Goal: Task Accomplishment & Management: Complete application form

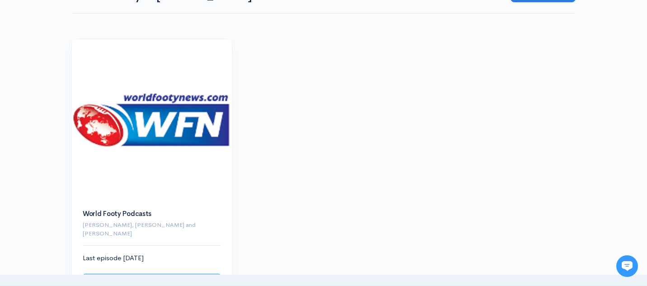
scroll to position [88, 0]
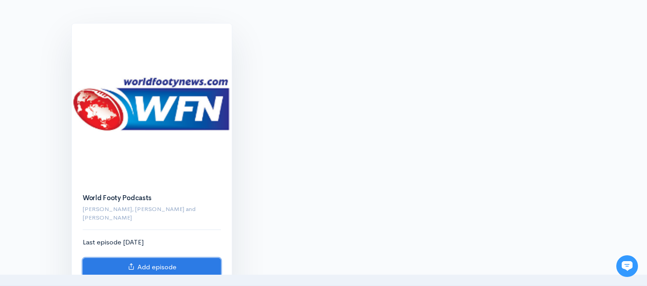
click at [160, 261] on link "Add episode" at bounding box center [152, 267] width 138 height 19
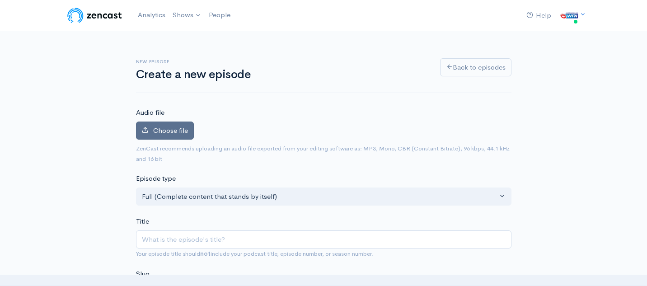
click at [174, 129] on span "Choose file" at bounding box center [170, 130] width 35 height 9
click at [0, 0] on input "Choose file" at bounding box center [0, 0] width 0 height 0
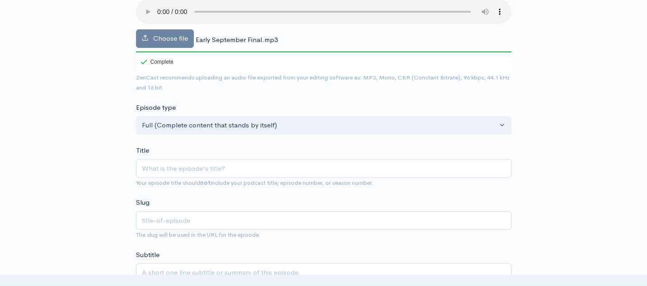
scroll to position [123, 0]
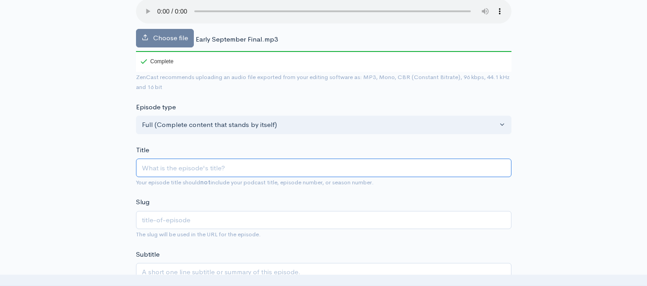
click at [255, 171] on input "Title" at bounding box center [324, 168] width 376 height 19
paste input "World Footy Scoreboard - Late August 2025"
type input "World Footy Scoreboard - Late August 2025"
type input "world-footy-scoreboard-late-august-2025"
drag, startPoint x: 281, startPoint y: 166, endPoint x: 224, endPoint y: 167, distance: 57.4
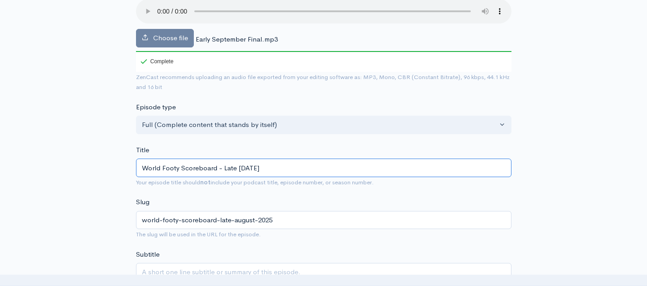
click at [223, 167] on input "World Footy Scoreboard - Late August 2025" at bounding box center [324, 168] width 376 height 19
type input "World Footy Scoreboard - E"
type input "world-footy-scoreboard-e"
type input "World Footy Scoreboard - Ea"
type input "world-footy-scoreboard-ea"
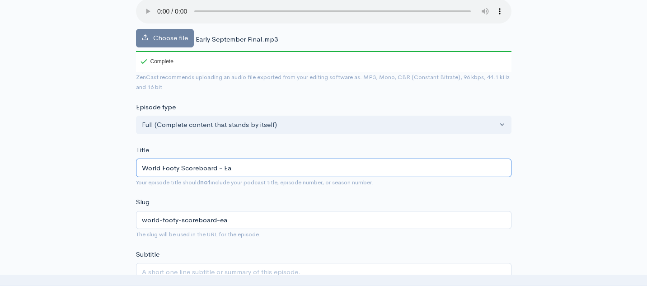
type input "World Footy Scoreboard - Ear"
type input "world-footy-scoreboard-ear"
type input "World Footy Scoreboard - Earl"
type input "world-footy-scoreboard-earl"
type input "World Footy Scoreboard - Early"
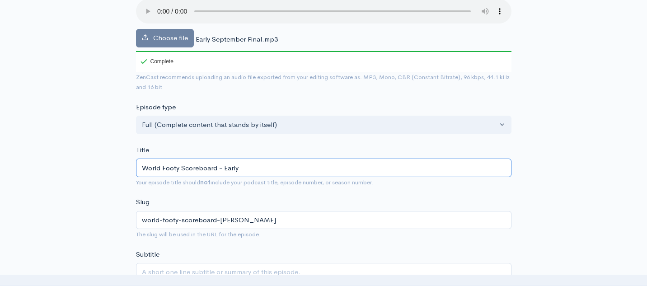
type input "world-footy-scoreboard-early"
type input "World Footy Scoreboard - Early S"
type input "world-footy-scoreboard-early-s"
type input "World Footy Scoreboard - Early Sp"
type input "world-footy-scoreboard-early-sp"
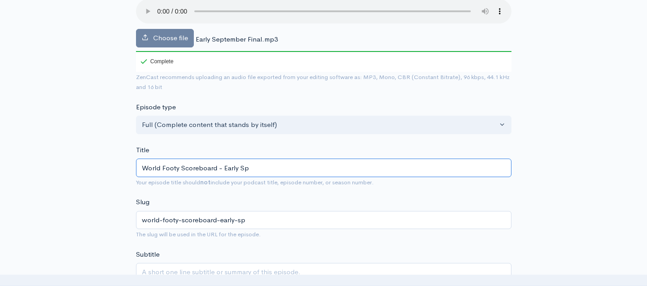
type input "World Footy Scoreboard - Early S"
type input "world-footy-scoreboard-early-s"
type input "World Footy Scoreboard - Early Se"
type input "world-footy-scoreboard-early-se"
type input "World Footy Scoreboard - Early Sep"
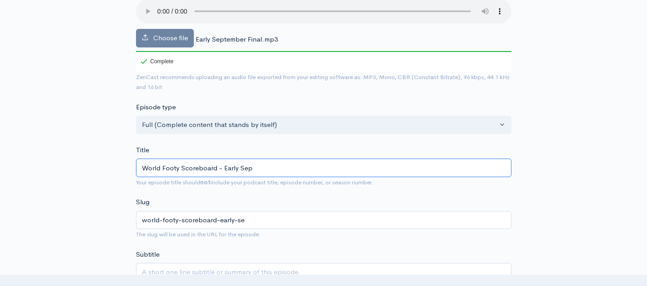
type input "world-footy-scoreboard-early-sep"
type input "World Footy Scoreboard - Early Sept"
type input "world-footy-scoreboard-early-sept"
type input "World Footy Scoreboard - Early Septe"
type input "world-footy-scoreboard-early-septe"
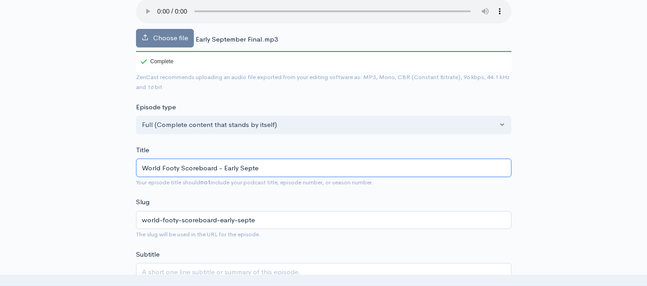
type input "World Footy Scoreboard - Early Septem"
type input "world-footy-scoreboard-early-septem"
type input "World Footy Scoreboard - Early Septemb"
type input "world-footy-scoreboard-early-septemb"
type input "World Footy Scoreboard - Early Septembe"
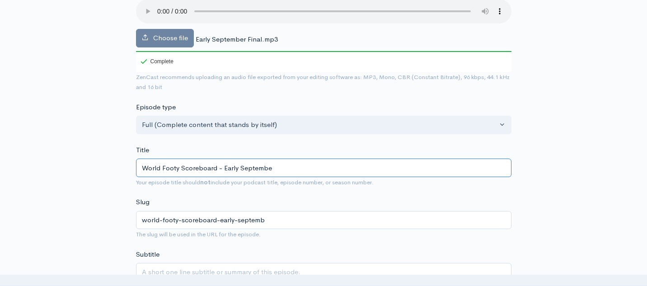
type input "world-footy-scoreboard-early-septembe"
type input "World Footy Scoreboard - Early September"
type input "world-footy-scoreboard-early-september"
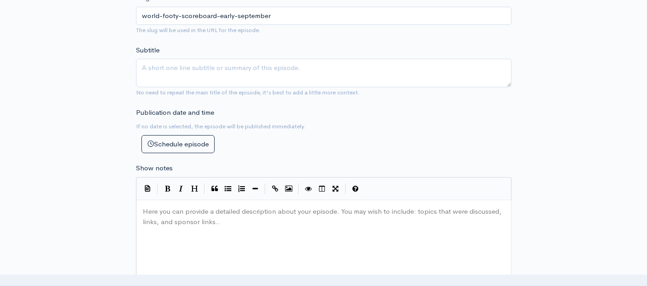
scroll to position [331, 0]
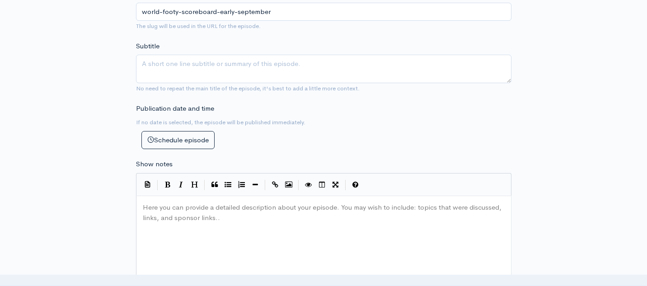
type input "World Footy Scoreboard - Early September"
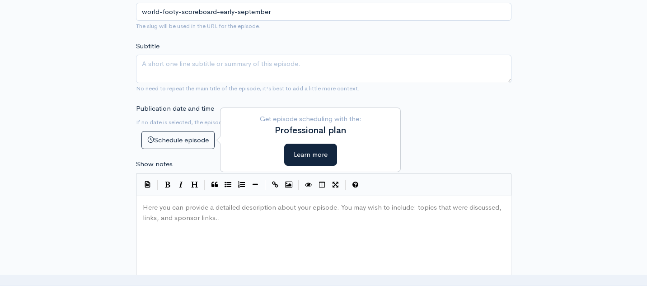
click at [212, 204] on pre "​" at bounding box center [324, 208] width 366 height 10
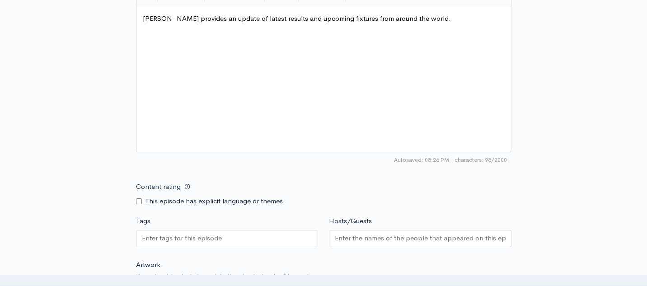
scroll to position [536, 0]
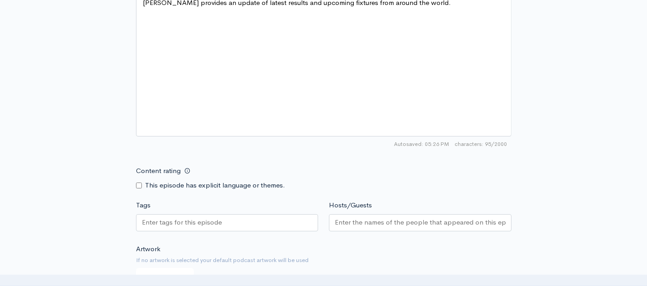
click at [366, 220] on input "Hosts/Guests" at bounding box center [420, 222] width 171 height 10
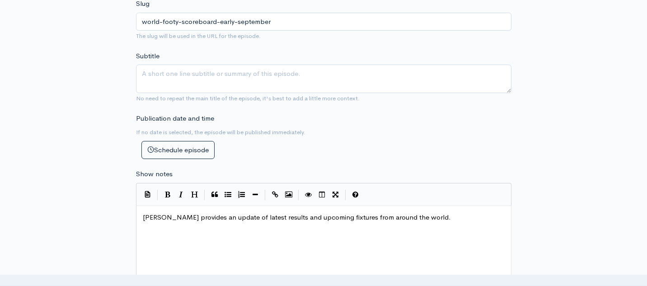
scroll to position [176, 0]
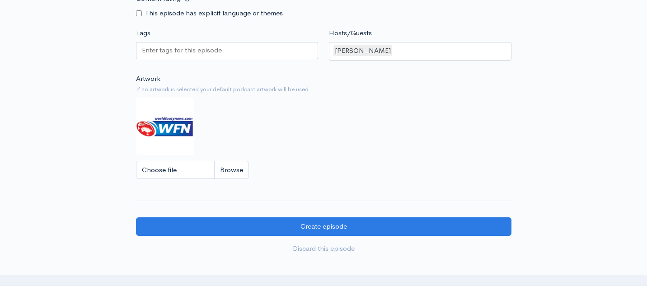
scroll to position [765, 0]
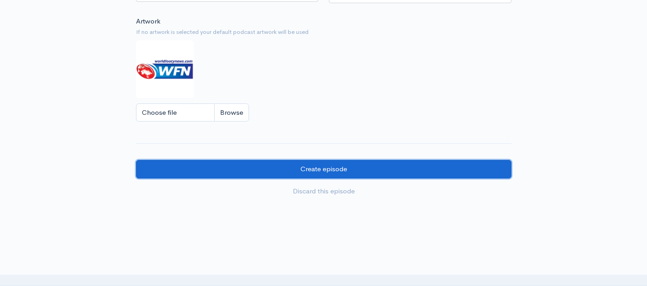
click at [234, 174] on input "Create episode" at bounding box center [324, 169] width 376 height 19
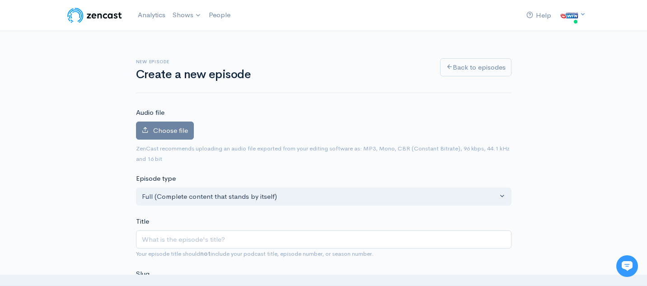
click at [110, 15] on img at bounding box center [94, 15] width 57 height 18
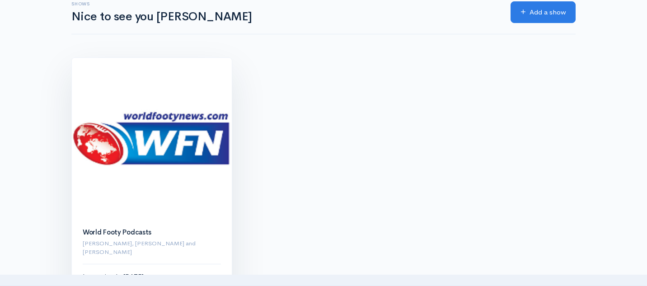
scroll to position [65, 0]
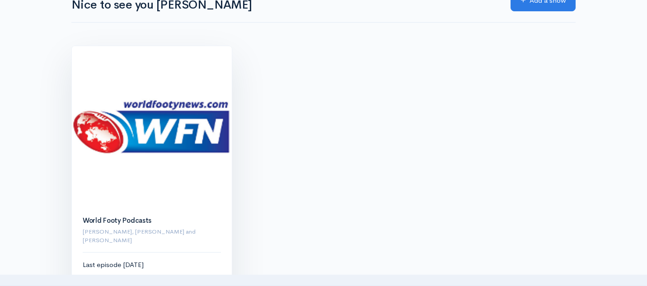
click at [164, 147] on img at bounding box center [152, 126] width 160 height 160
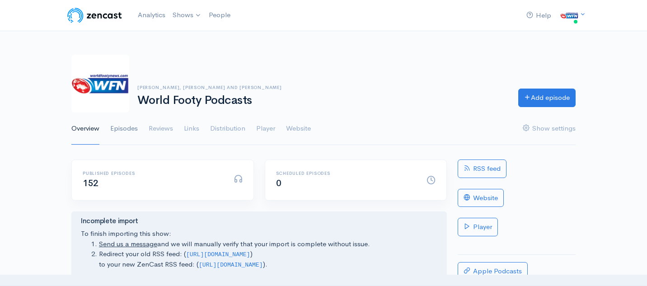
click at [129, 130] on link "Episodes" at bounding box center [124, 129] width 28 height 33
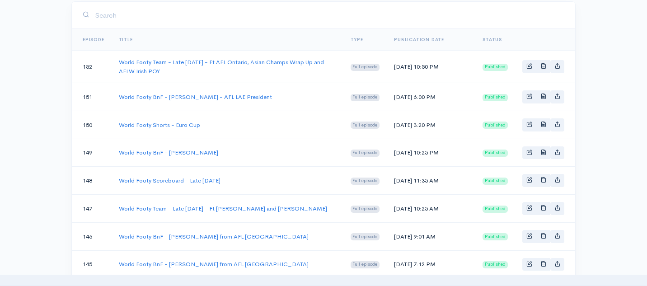
scroll to position [163, 0]
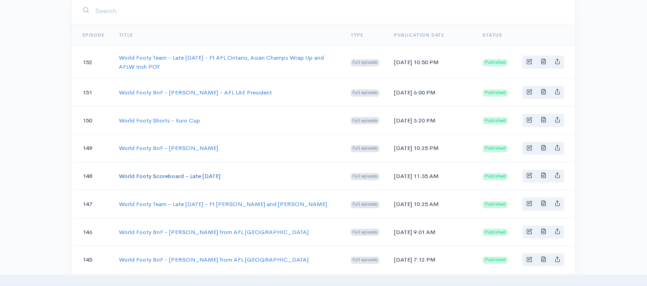
click at [186, 180] on link "World Footy Scoreboard - Late August 2025" at bounding box center [170, 176] width 102 height 8
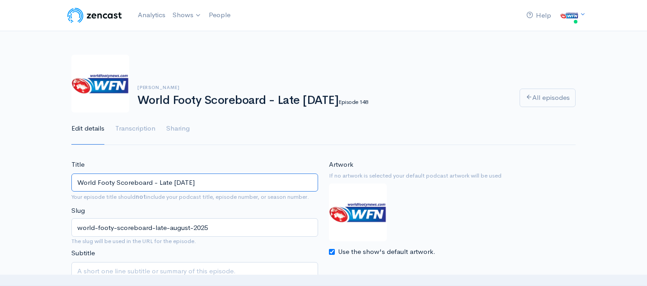
drag, startPoint x: 218, startPoint y: 182, endPoint x: 78, endPoint y: 181, distance: 140.2
click at [78, 181] on input "World Footy Scoreboard - Late August 2025" at bounding box center [194, 183] width 247 height 19
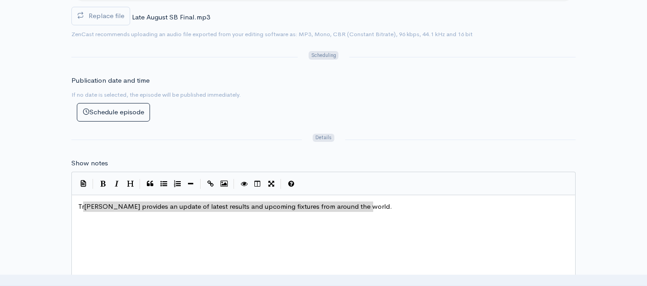
type textarea "[PERSON_NAME] provides an update of latest results and upcoming fixtures from a…"
drag, startPoint x: 386, startPoint y: 210, endPoint x: 76, endPoint y: 208, distance: 310.6
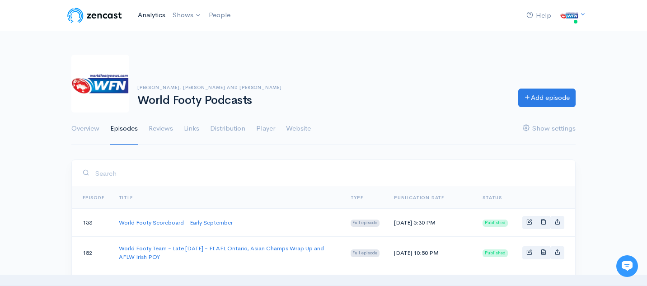
click at [154, 11] on link "Analytics" at bounding box center [151, 14] width 35 height 19
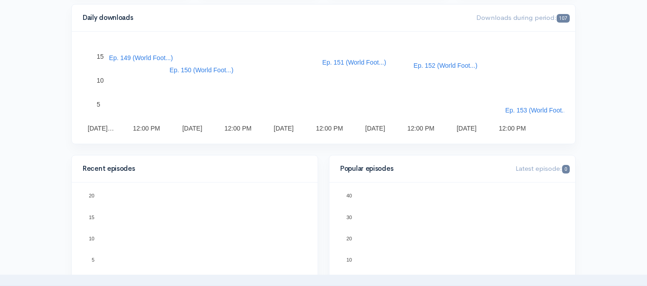
scroll to position [48, 0]
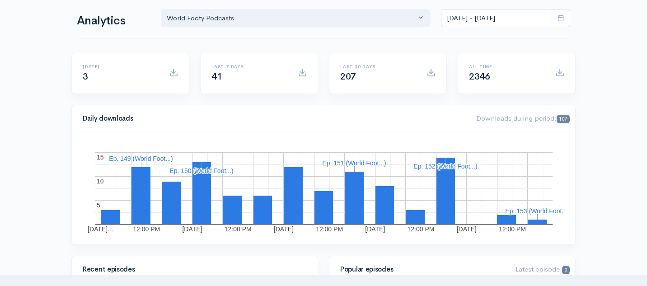
click at [116, 24] on h1 "Analytics" at bounding box center [113, 20] width 73 height 13
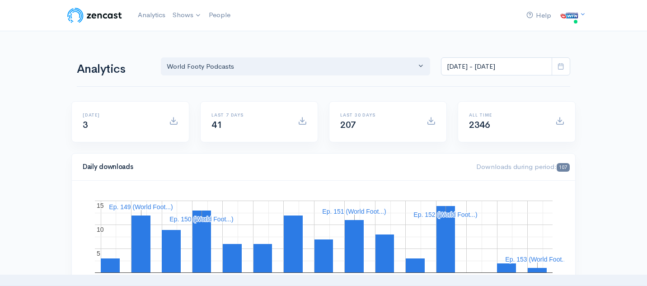
click at [102, 15] on img at bounding box center [94, 15] width 57 height 18
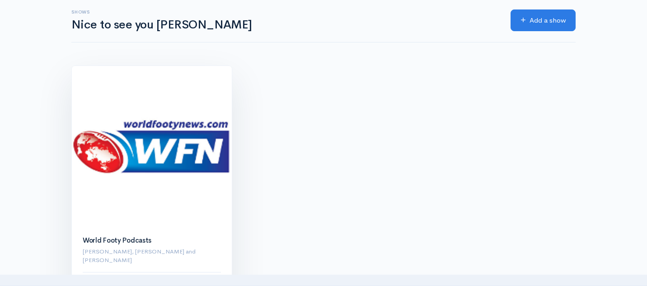
click at [159, 156] on img at bounding box center [152, 146] width 160 height 160
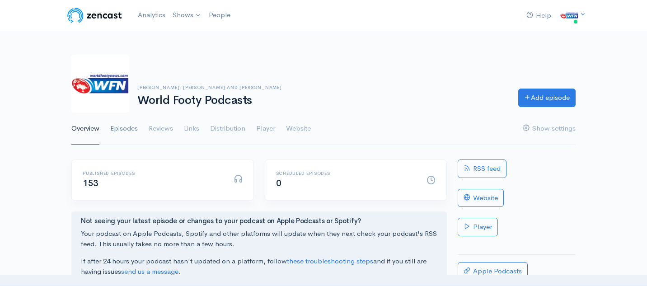
click at [131, 128] on link "Episodes" at bounding box center [124, 129] width 28 height 33
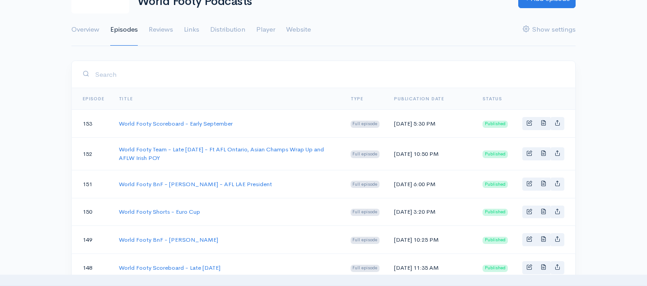
scroll to position [102, 0]
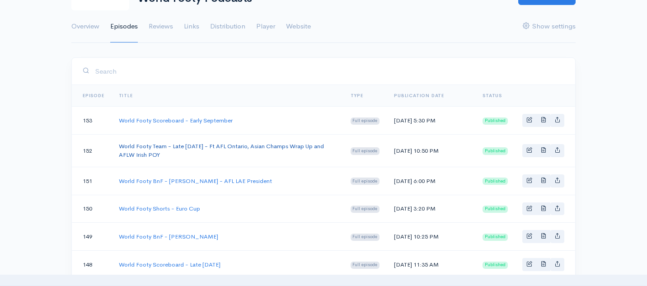
click at [143, 159] on link "World Footy Team - Late [DATE] - Ft AFL Ontario, Asian Champs Wrap Up and AFLW …" at bounding box center [221, 150] width 205 height 17
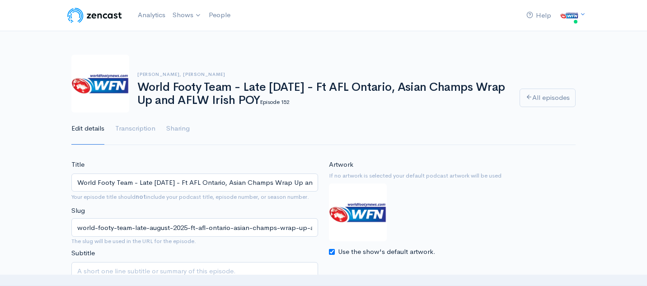
scroll to position [0, 69]
drag, startPoint x: 77, startPoint y: 181, endPoint x: 373, endPoint y: 185, distance: 296.2
click at [373, 185] on div "Title World Footy Team - Late August 2025 - Ft AFL Ontario, Asian Champs Wrap U…" at bounding box center [323, 233] width 515 height 147
click at [98, 12] on img at bounding box center [94, 15] width 57 height 18
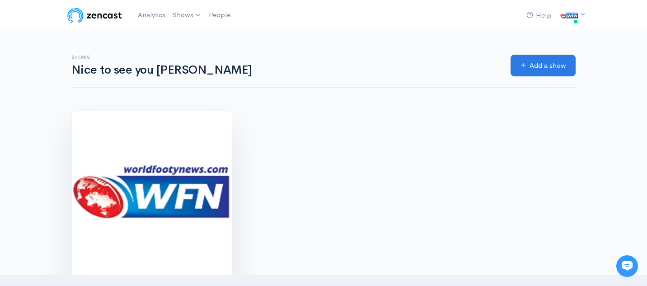
click at [133, 137] on img at bounding box center [152, 191] width 160 height 160
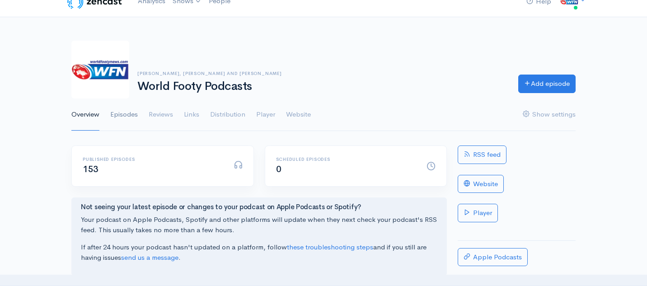
click at [126, 115] on link "Episodes" at bounding box center [124, 115] width 28 height 33
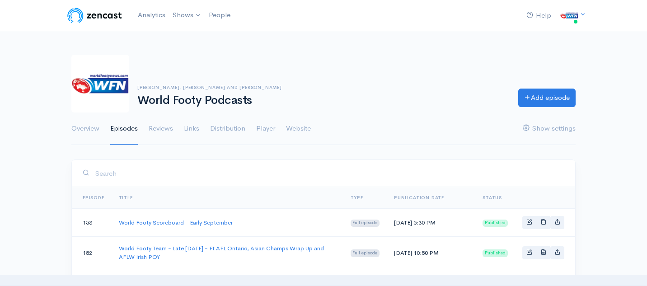
scroll to position [55, 0]
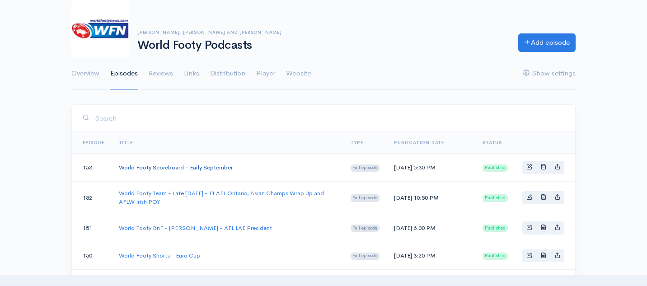
click at [201, 169] on link "World Footy Scoreboard - Early September" at bounding box center [176, 168] width 114 height 8
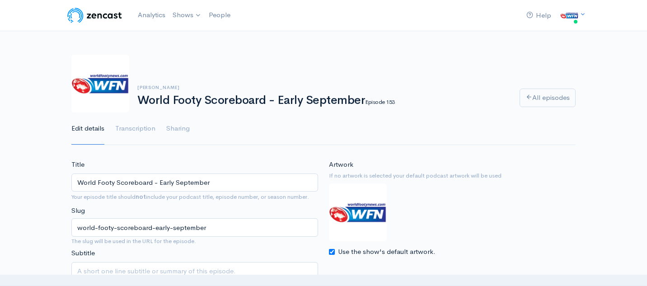
drag, startPoint x: 218, startPoint y: 181, endPoint x: 71, endPoint y: 181, distance: 147.8
click at [71, 181] on div "Title World Footy Scoreboard - Early September Your episode title should not in…" at bounding box center [195, 232] width 258 height 145
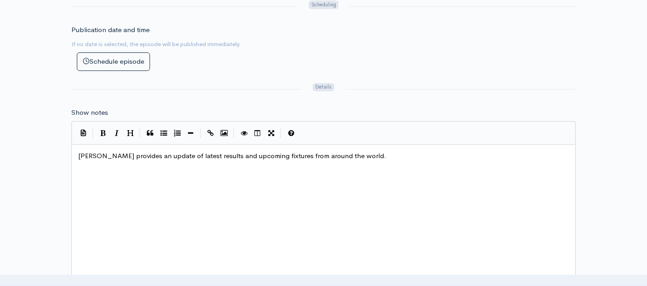
scroll to position [820, 0]
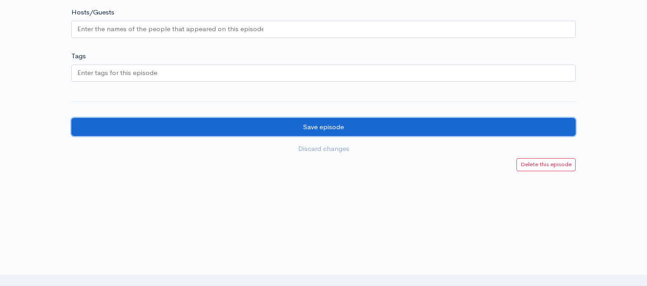
click at [333, 131] on input "Save episode" at bounding box center [323, 127] width 505 height 19
